Goal: Task Accomplishment & Management: Use online tool/utility

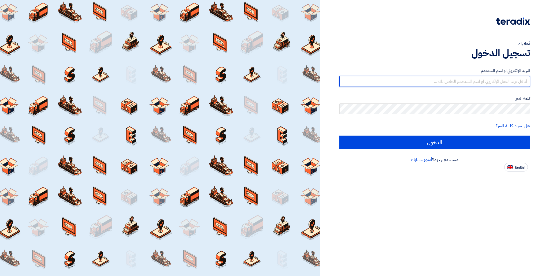
click at [442, 82] on input "text" at bounding box center [434, 81] width 190 height 11
click at [408, 82] on input "text" at bounding box center [434, 81] width 190 height 11
type input "[EMAIL_ADDRESS][DOMAIN_NAME]"
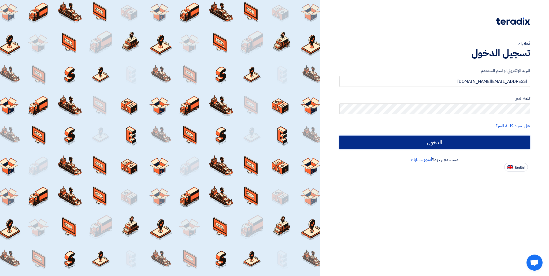
click at [368, 144] on input "الدخول" at bounding box center [434, 142] width 190 height 13
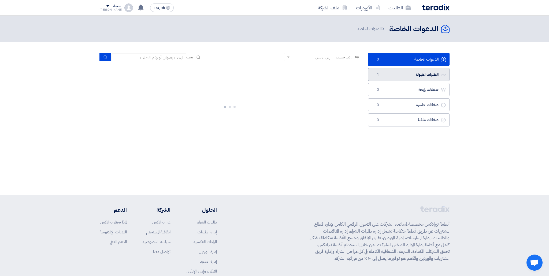
click at [401, 78] on link "الطلبات المقبولة الطلبات المقبولة 1" at bounding box center [408, 74] width 81 height 13
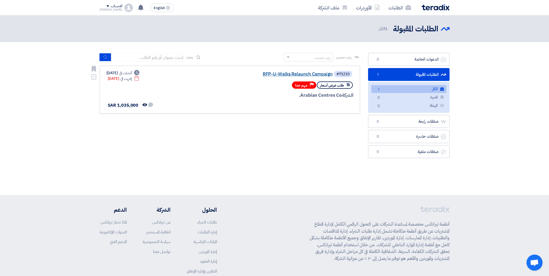
click at [269, 74] on link "RFP-U-Walks Relaunch Campaign" at bounding box center [278, 74] width 107 height 5
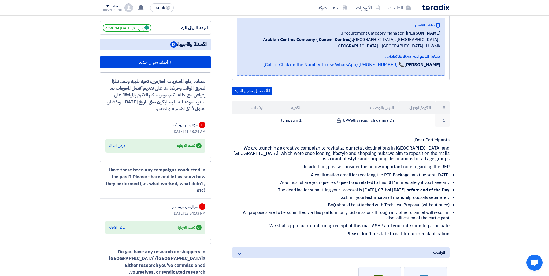
scroll to position [86, 0]
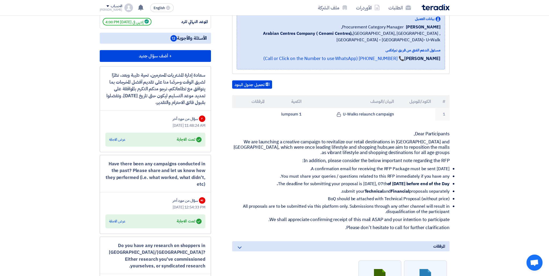
click at [376, 101] on th "البيان/الوصف" at bounding box center [352, 101] width 92 height 13
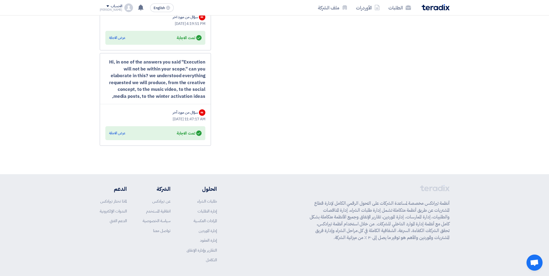
scroll to position [1038, 0]
